Goal: Entertainment & Leisure: Consume media (video, audio)

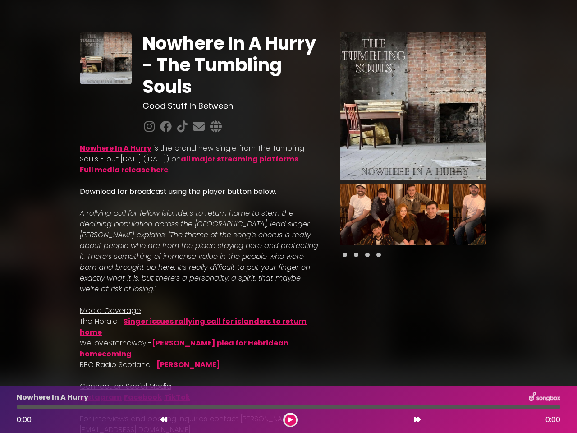
click at [288, 208] on p at bounding box center [199, 202] width 239 height 11
click at [413, 106] on img at bounding box center [413, 105] width 146 height 147
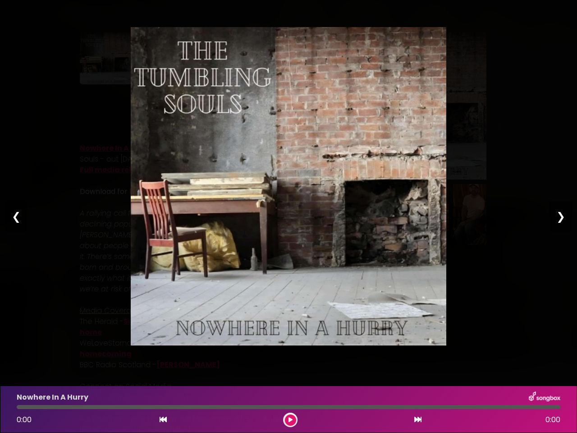
click at [394, 214] on img at bounding box center [288, 186] width 315 height 318
click at [507, 214] on div "Pause Play % buffered 00:00 00:00 00:00 Exit fullscreen Enter fullscreen Play ❮…" at bounding box center [288, 216] width 577 height 433
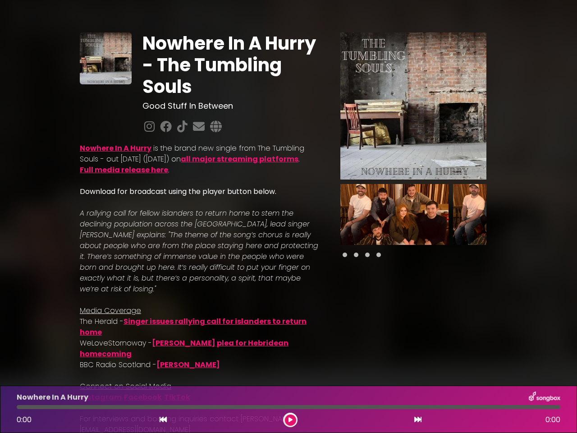
click at [571, 214] on div "Nowhere In A Hurry - The Tumbling Souls Good Stuff In Between is . ." at bounding box center [288, 282] width 577 height 542
click at [163, 419] on icon at bounding box center [163, 418] width 7 height 7
click at [290, 419] on icon at bounding box center [290, 419] width 4 height 5
click at [418, 419] on icon at bounding box center [417, 418] width 7 height 7
